Goal: Task Accomplishment & Management: Manage account settings

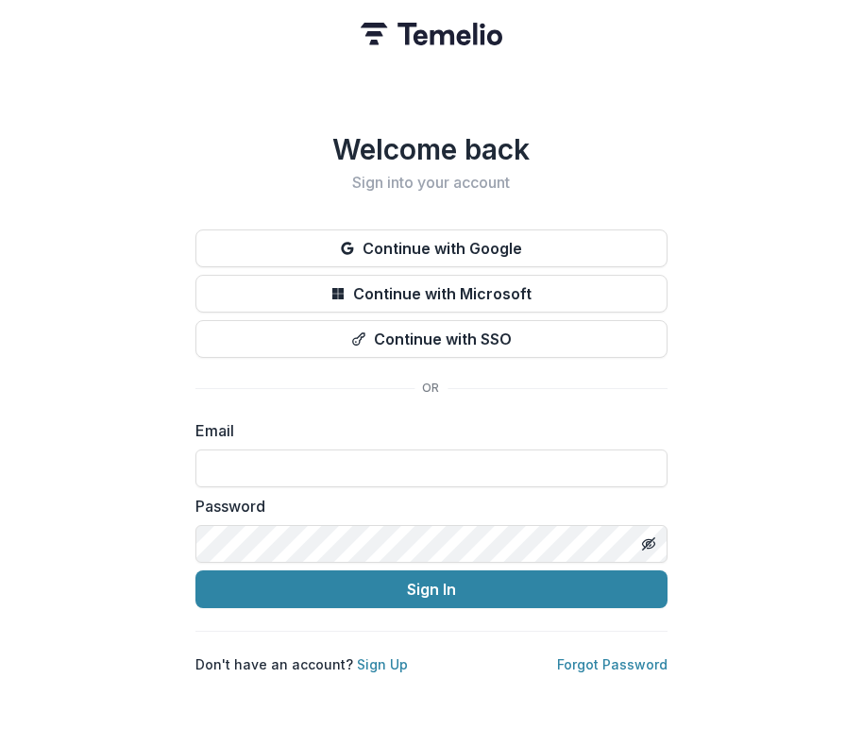
type input "**********"
click at [431, 582] on button "Sign In" at bounding box center [432, 589] width 472 height 38
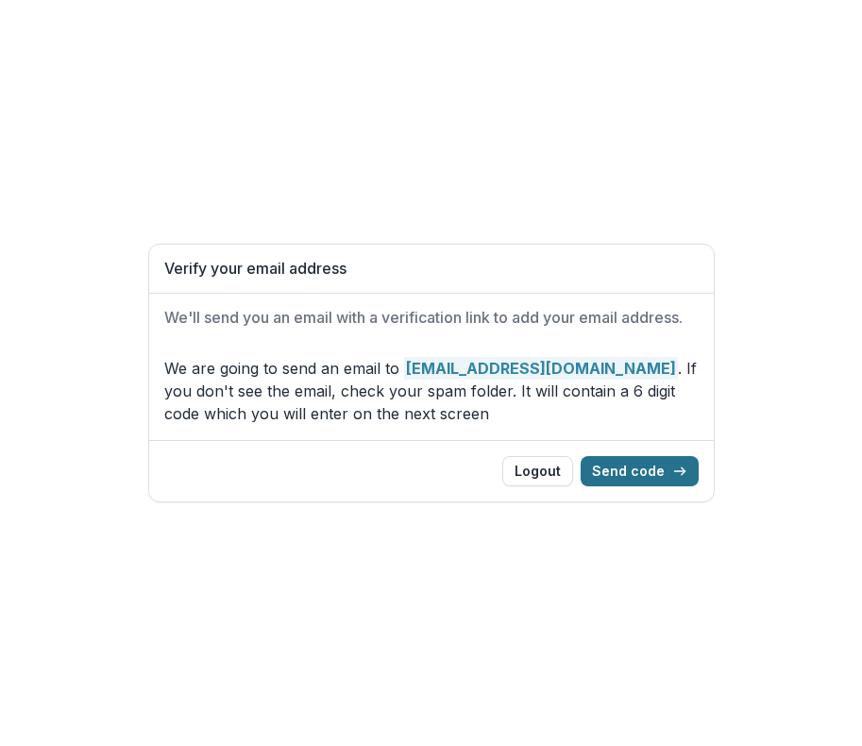
click at [639, 468] on button "Send code" at bounding box center [640, 471] width 118 height 30
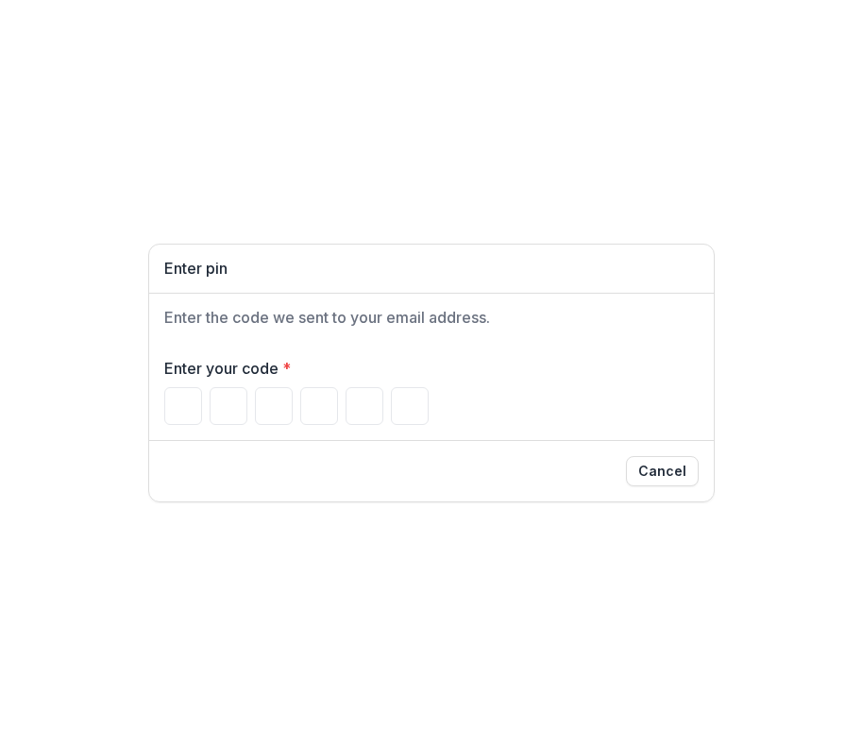
type input "*"
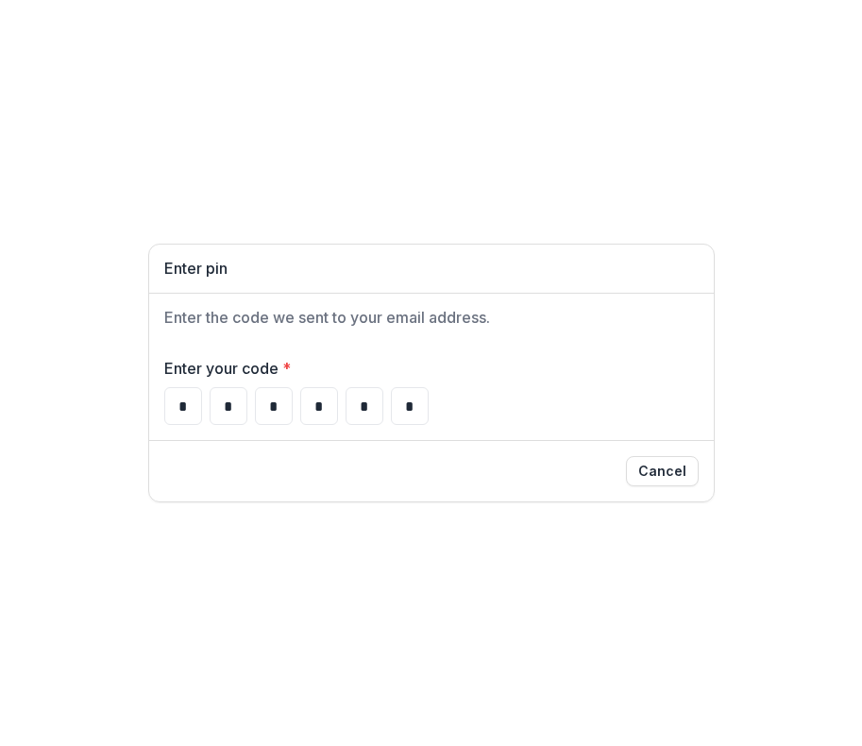
type input "*"
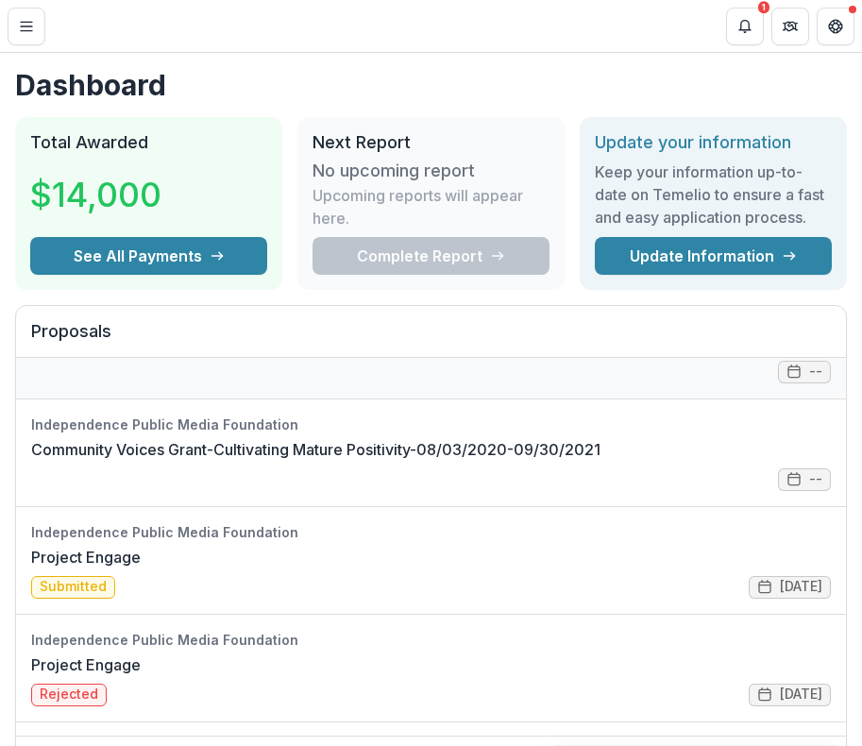
scroll to position [80, 0]
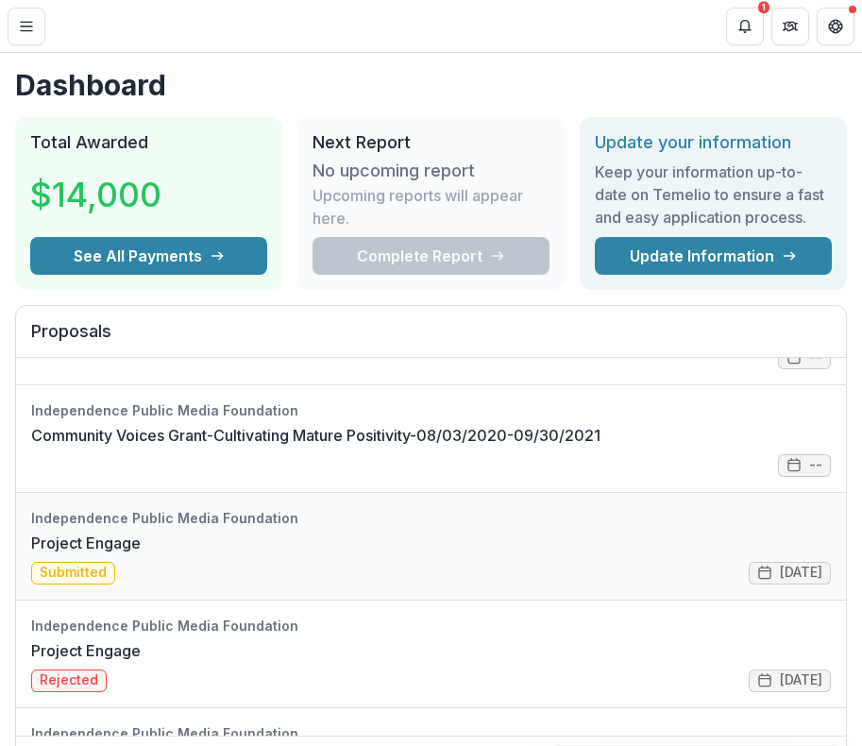
click at [141, 554] on link "Project Engage" at bounding box center [86, 543] width 110 height 23
